Goal: Information Seeking & Learning: Check status

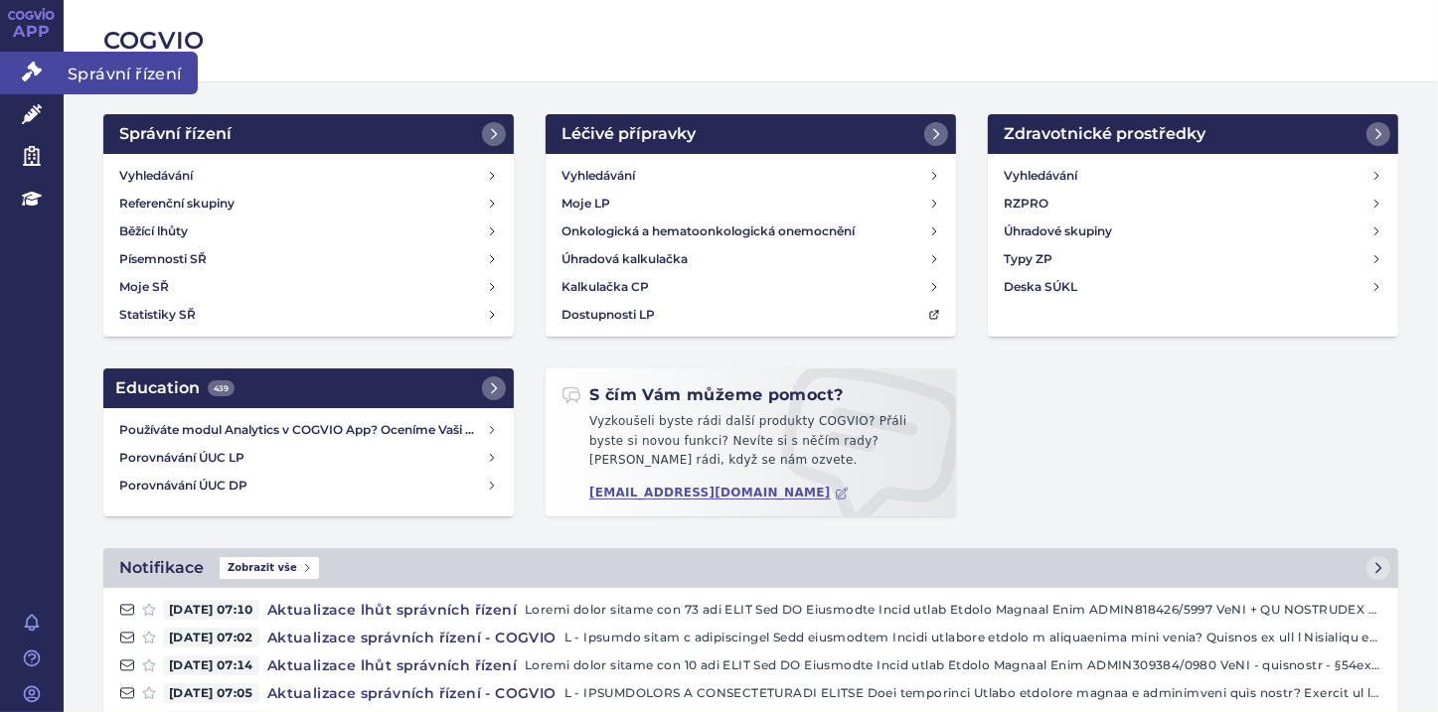
click at [31, 80] on icon at bounding box center [32, 72] width 20 height 20
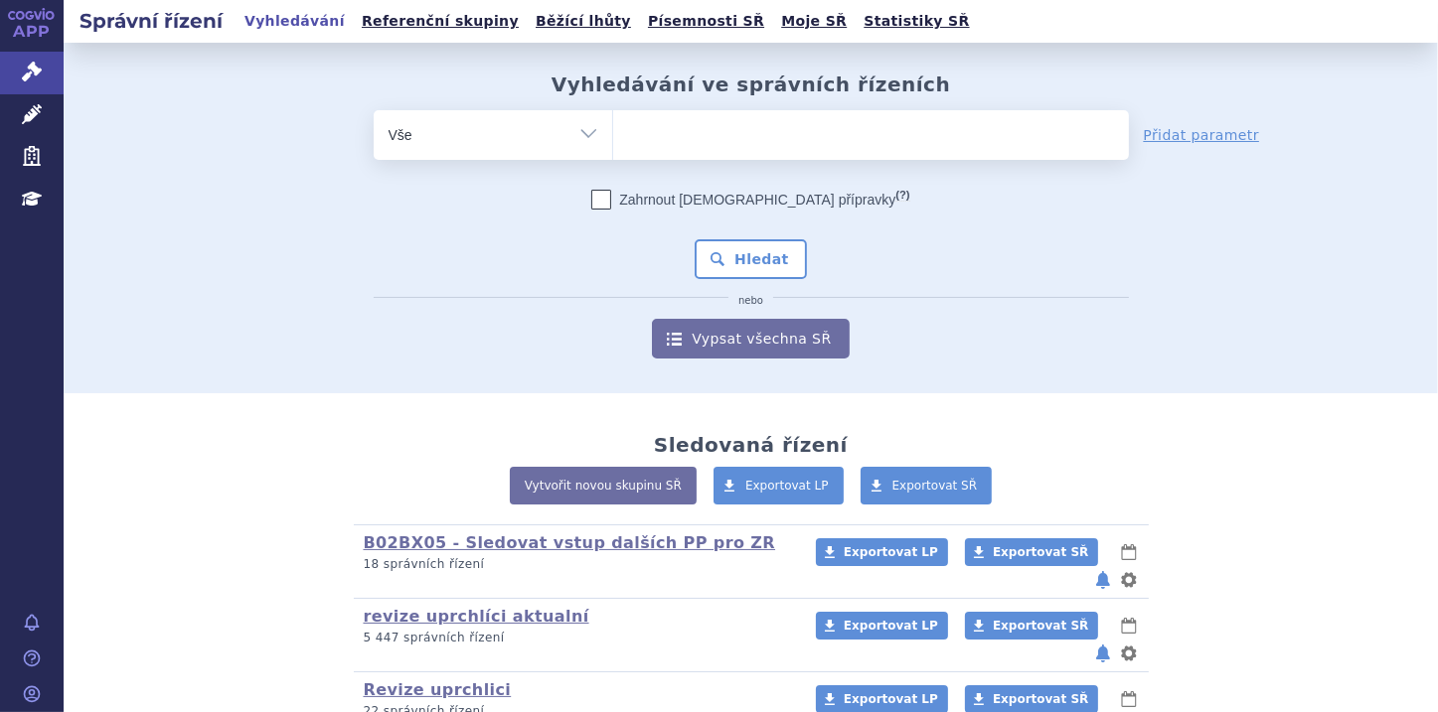
click at [584, 139] on select "Vše Spisová značka Typ SŘ Přípravek/SUKL kód Účastník/Držitel" at bounding box center [493, 132] width 238 height 45
select select "filter-file-number"
click at [374, 110] on select "Vše Spisová značka Typ SŘ Přípravek/SUKL kód Účastník/Držitel" at bounding box center [493, 132] width 238 height 45
click at [638, 139] on ul at bounding box center [871, 131] width 516 height 42
click at [613, 139] on select at bounding box center [612, 134] width 1 height 50
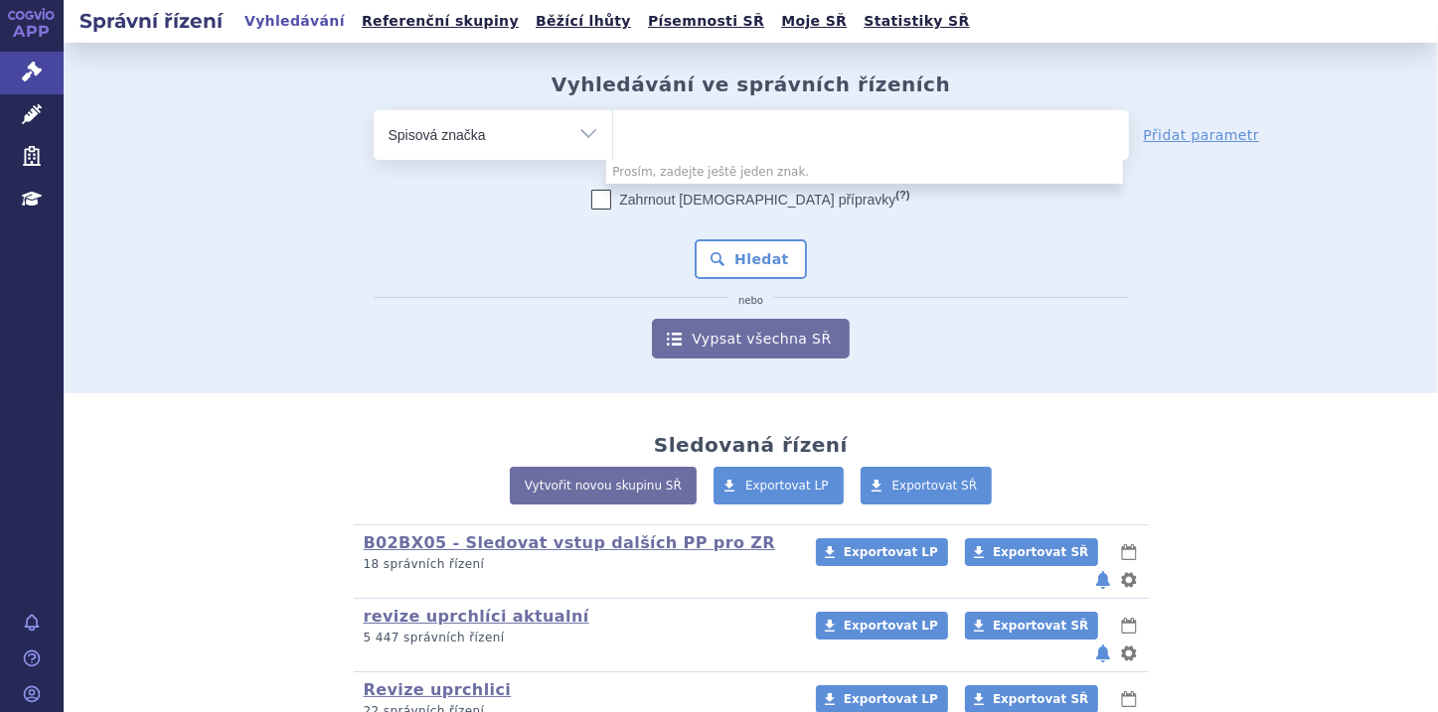
paste input "SUKLS333728/2024"
type input "SUKLS333728/2024"
select select "SUKLS333728/2024"
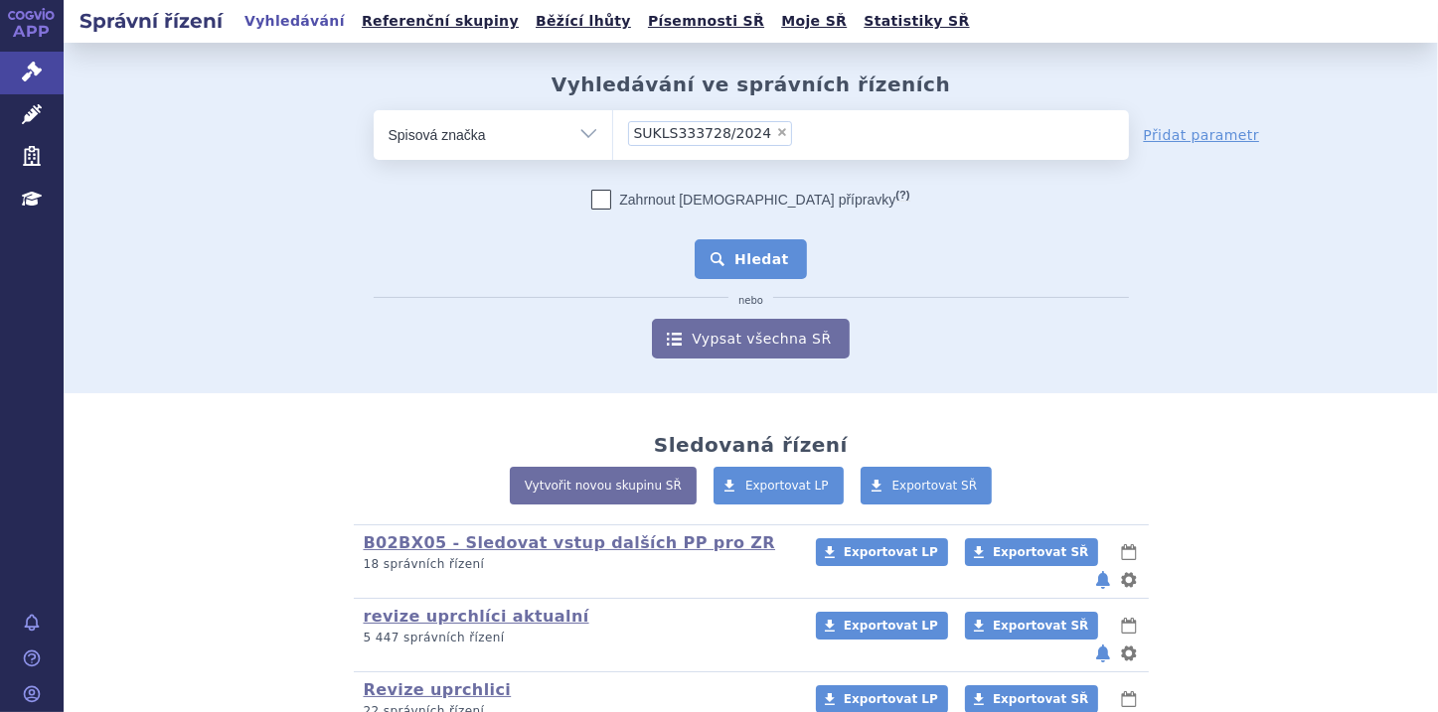
click at [732, 250] on button "Hledat" at bounding box center [751, 259] width 112 height 40
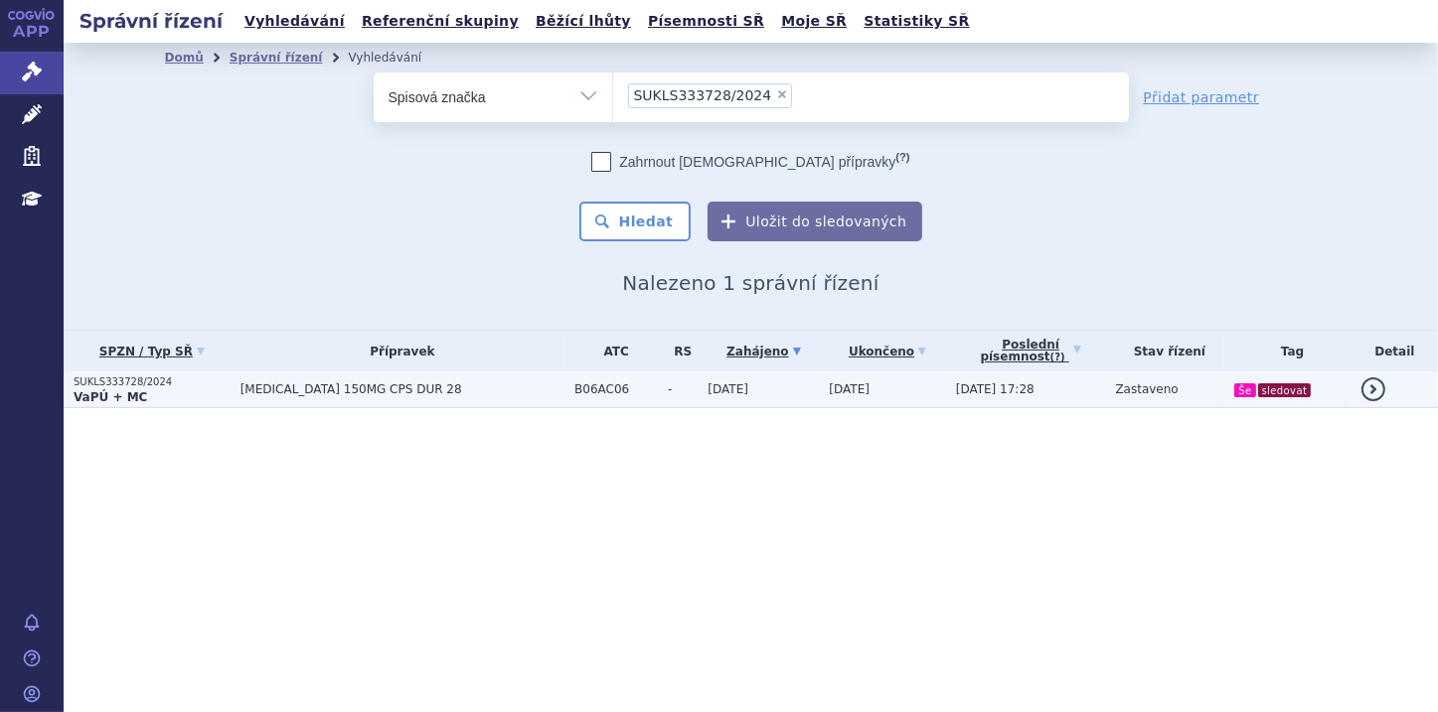
click at [159, 401] on p "VaPÚ + MC" at bounding box center [152, 398] width 157 height 16
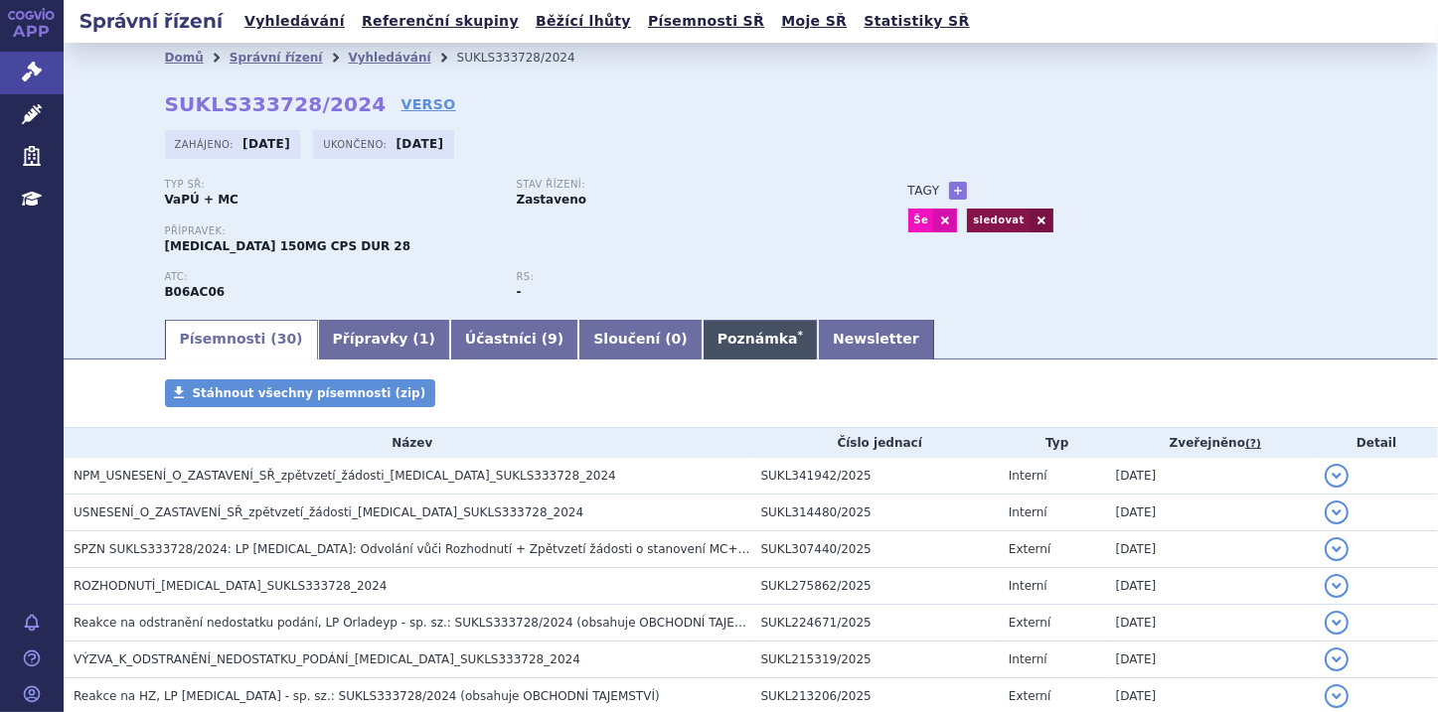
click at [703, 349] on link "Poznámka *" at bounding box center [760, 340] width 115 height 40
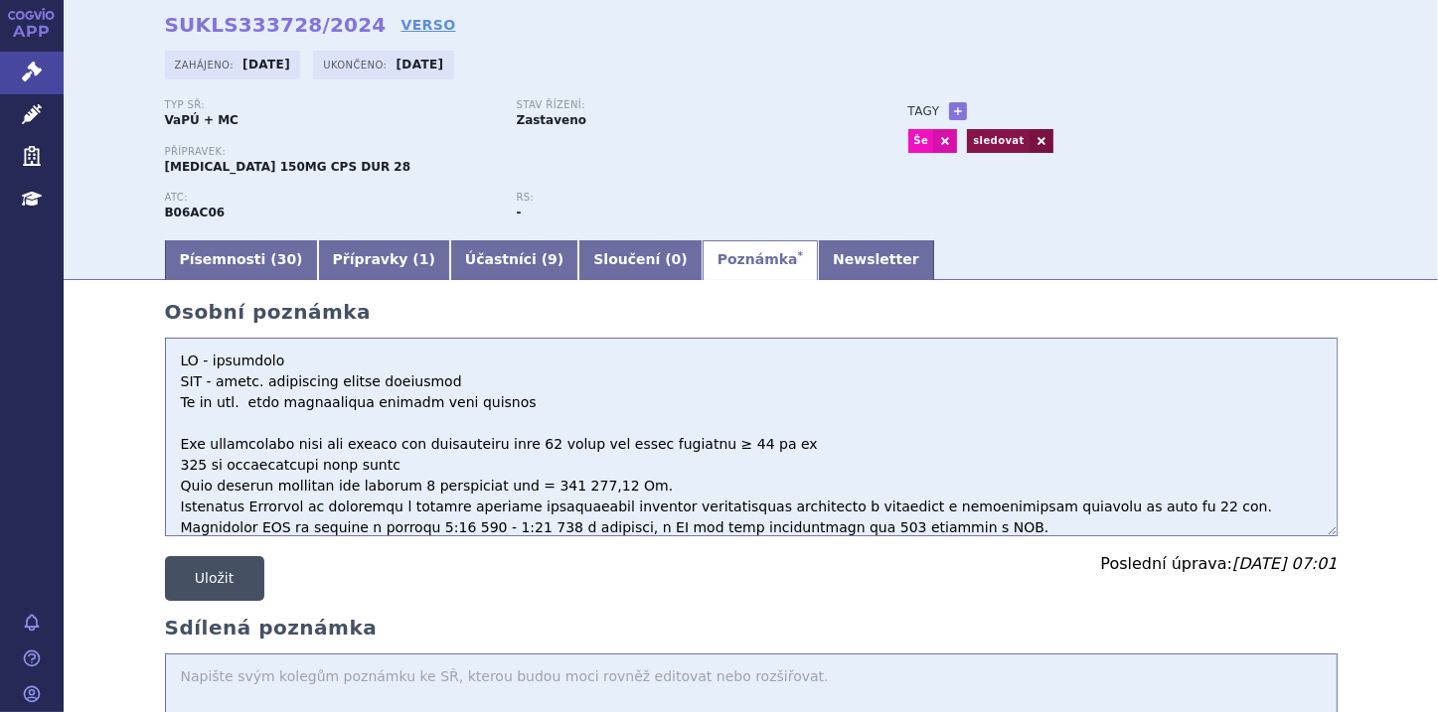
click at [235, 570] on button "Uložit" at bounding box center [214, 578] width 99 height 45
